Goal: Task Accomplishment & Management: Complete application form

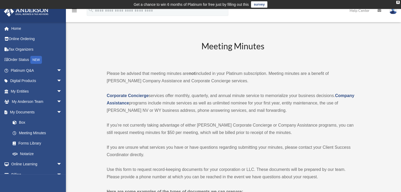
click at [23, 14] on img at bounding box center [26, 11] width 48 height 10
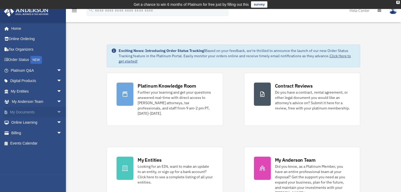
click at [26, 113] on link "My Documents arrow_drop_down" at bounding box center [37, 112] width 66 height 11
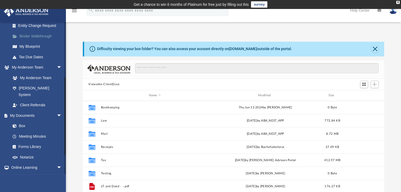
scroll to position [105, 0]
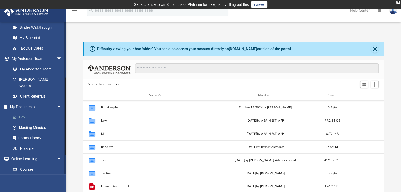
click at [26, 112] on link "Box" at bounding box center [38, 117] width 62 height 11
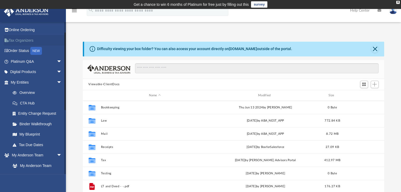
scroll to position [0, 0]
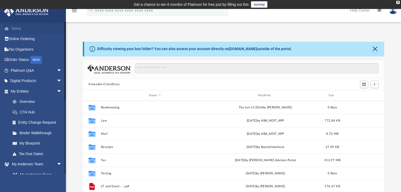
click at [14, 29] on link "Home" at bounding box center [37, 28] width 66 height 11
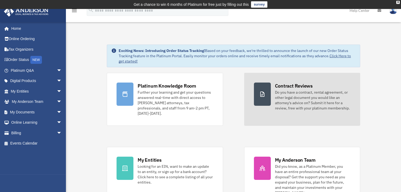
click at [256, 84] on div at bounding box center [262, 93] width 17 height 23
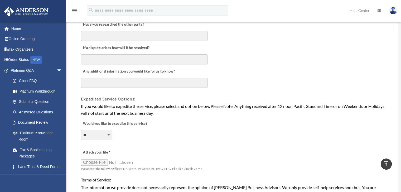
scroll to position [422, 0]
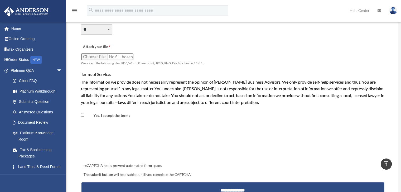
click at [93, 53] on input "Attach your file" at bounding box center [107, 56] width 53 height 7
click at [218, 106] on div "Yes, I accept the terms" at bounding box center [232, 113] width 305 height 14
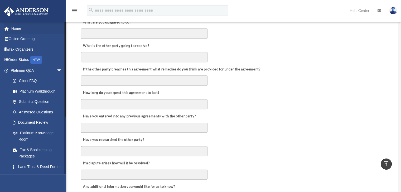
scroll to position [132, 0]
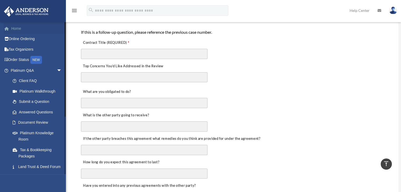
click at [13, 26] on link "Home" at bounding box center [37, 28] width 66 height 11
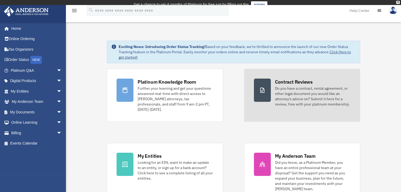
click at [267, 86] on div at bounding box center [262, 90] width 17 height 23
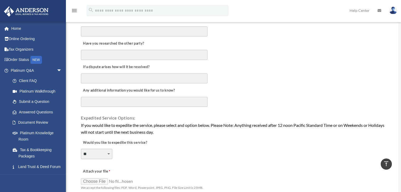
scroll to position [395, 0]
